Goal: Navigation & Orientation: Find specific page/section

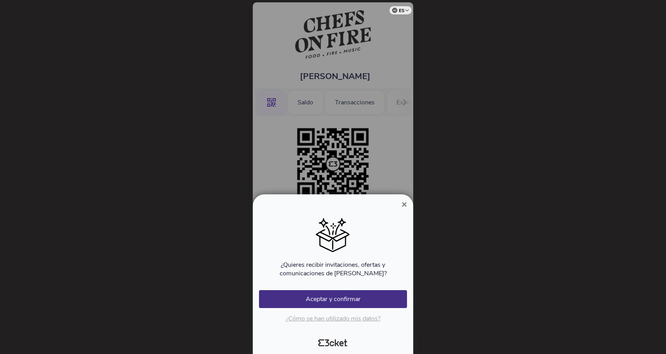
click at [402, 202] on span "×" at bounding box center [403, 204] width 5 height 11
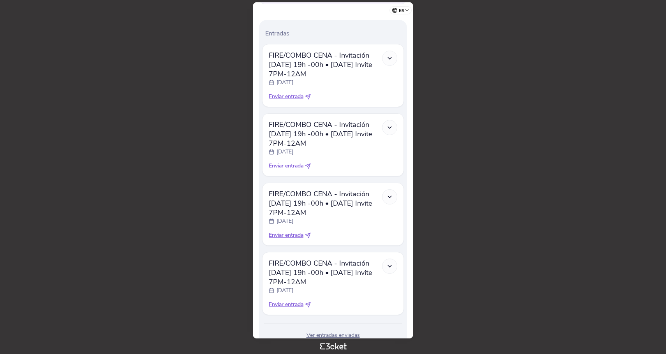
scroll to position [234, 0]
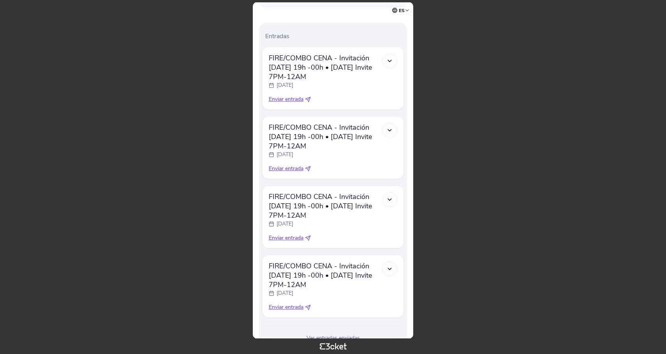
click at [390, 58] on icon at bounding box center [389, 61] width 7 height 7
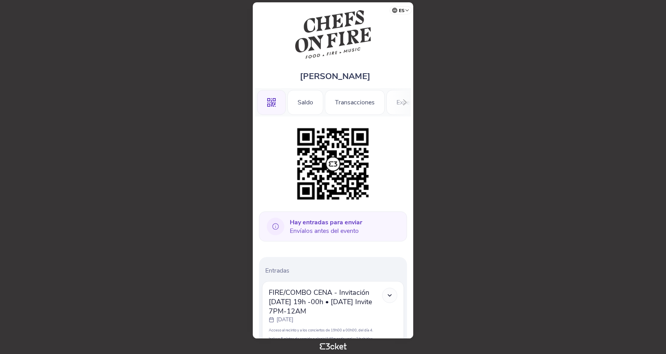
scroll to position [0, 0]
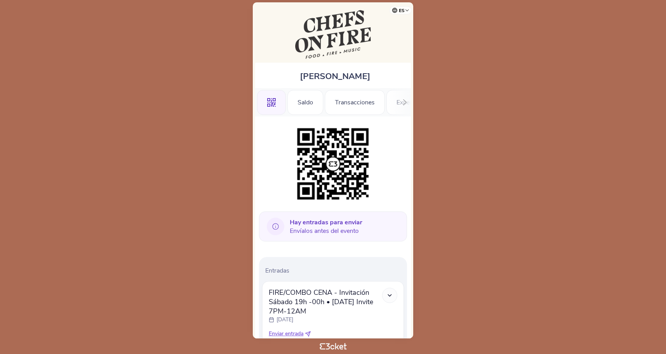
click at [481, 76] on body "es Português ([GEOGRAPHIC_DATA]) English Español Catalan [DEMOGRAPHIC_DATA] [PE…" at bounding box center [332, 177] width 659 height 348
click at [309, 110] on div "Saldo" at bounding box center [305, 102] width 36 height 25
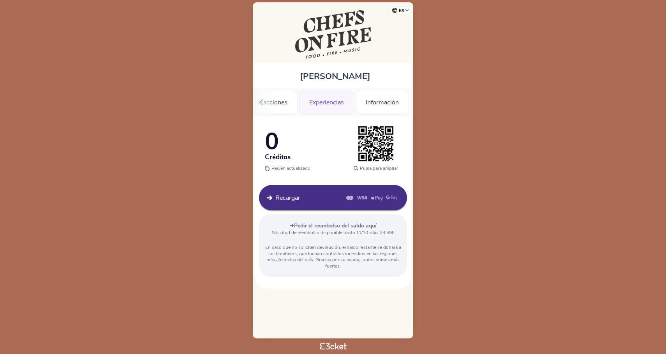
scroll to position [0, 87]
click at [335, 104] on div "Experiencias" at bounding box center [326, 102] width 55 height 25
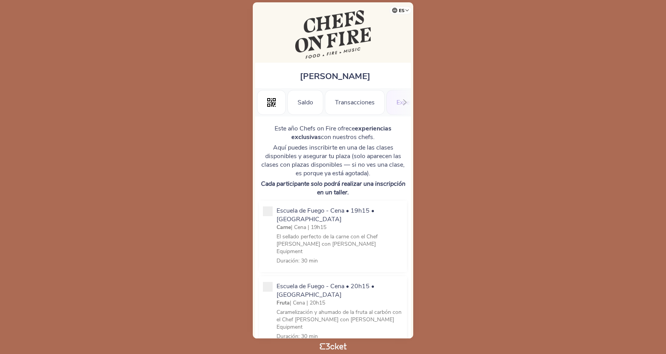
click at [348, 49] on img at bounding box center [332, 34] width 75 height 49
